Goal: Information Seeking & Learning: Learn about a topic

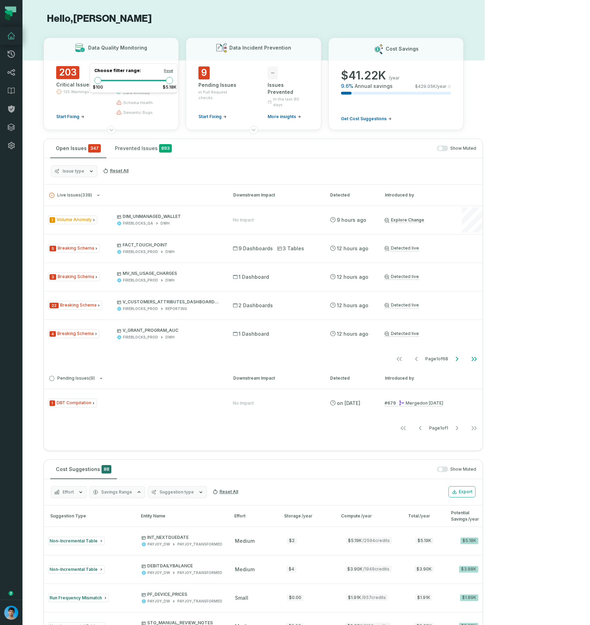
scroll to position [437, 0]
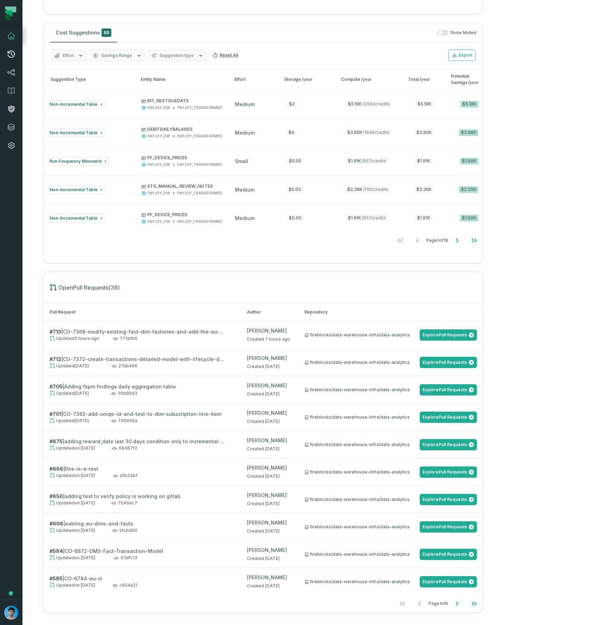
click at [7, 54] on icon at bounding box center [11, 54] width 8 height 8
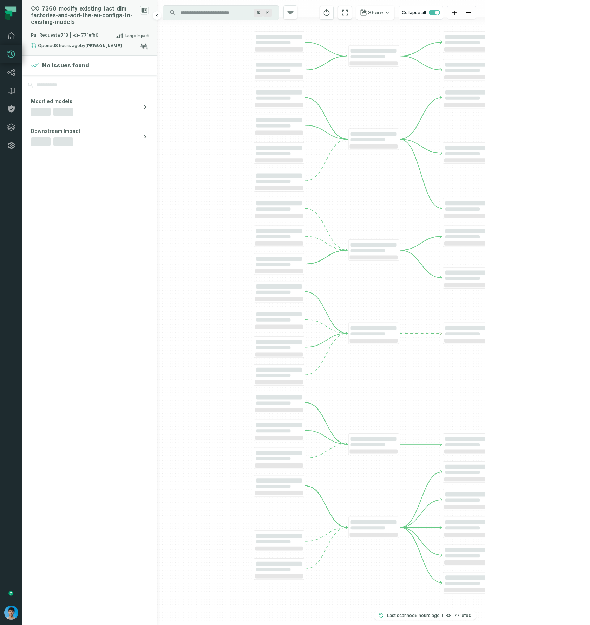
click at [84, 20] on div "CO- 7368- modify- existing- fact- dim- factories- and- add- the- eu- configs- t…" at bounding box center [84, 16] width 106 height 20
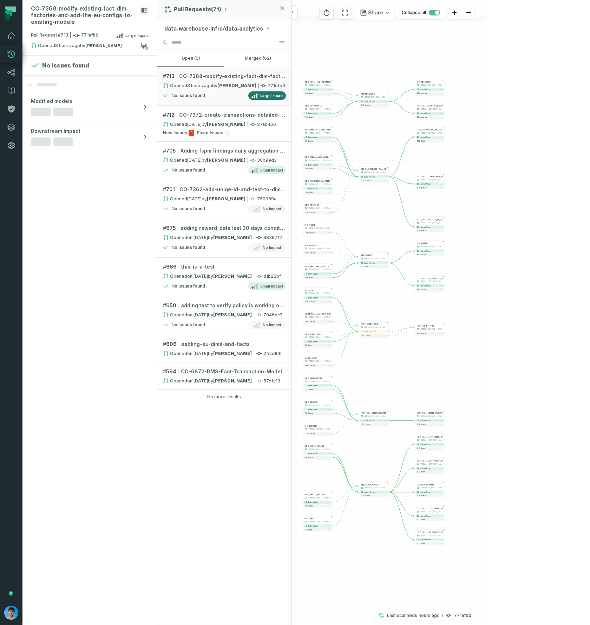
click at [389, 73] on div "+ ODS_NETWORK_ID FIREBLOCKS_PROD PUBLIC + 1 column added 10 columns + ODS_UNMAN…" at bounding box center [321, 312] width 328 height 625
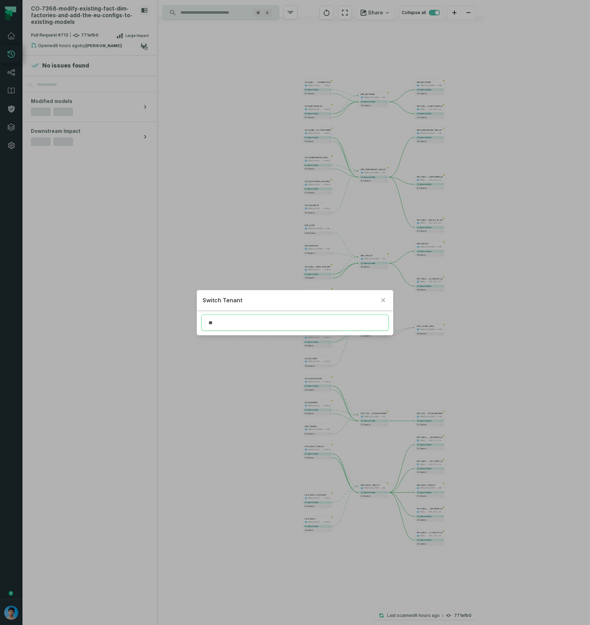
type input "*"
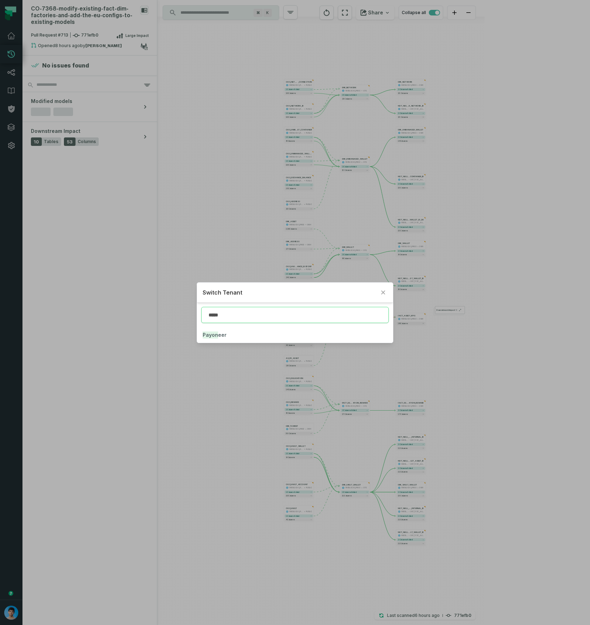
type input "*****"
click button "Payon eer" at bounding box center [295, 334] width 196 height 15
